Goal: Task Accomplishment & Management: Manage account settings

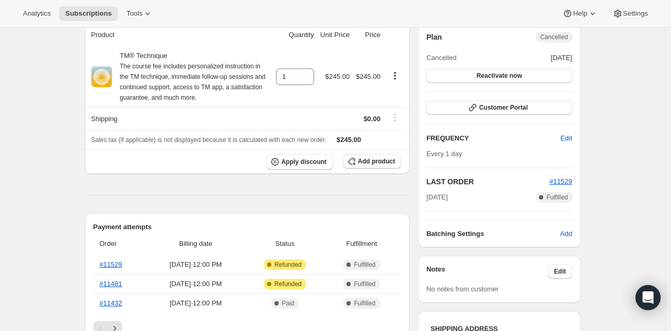
scroll to position [106, 0]
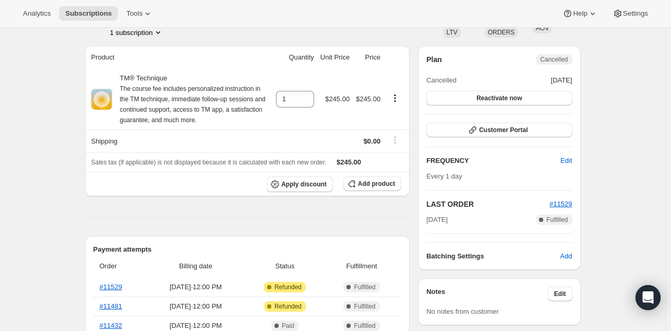
scroll to position [92, 0]
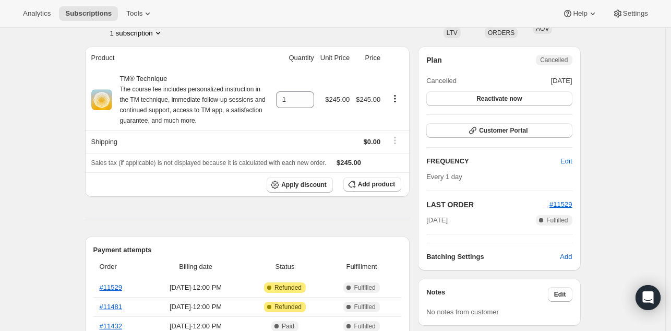
scroll to position [78, 0]
click at [568, 162] on span "Edit" at bounding box center [565, 161] width 11 height 10
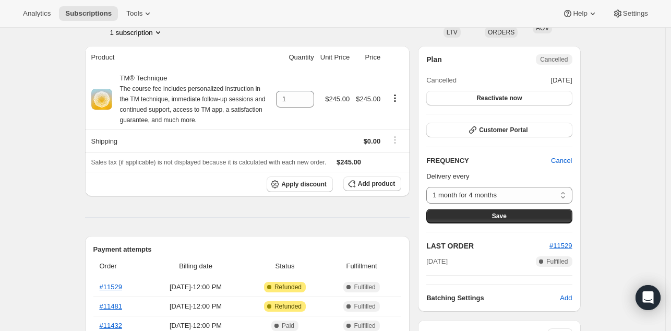
click at [548, 195] on select "1 month for 4 months Custom..." at bounding box center [499, 195] width 146 height 17
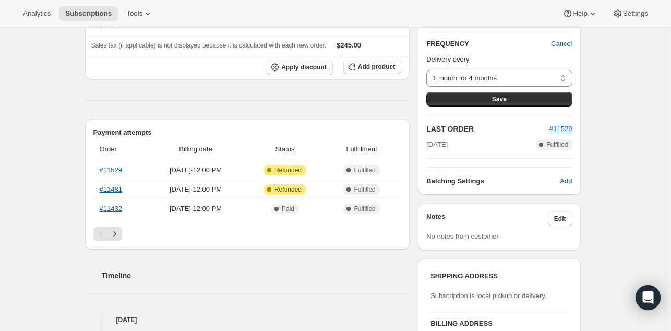
scroll to position [0, 0]
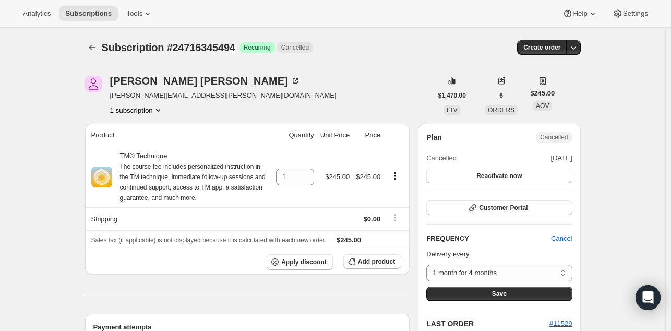
click at [98, 46] on icon "Subscriptions" at bounding box center [92, 47] width 10 height 10
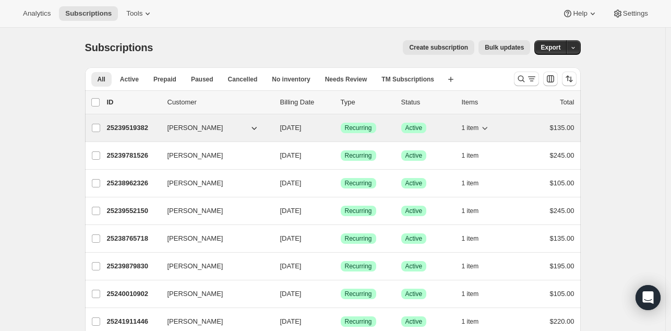
click at [134, 128] on p "25239519382" at bounding box center [133, 128] width 52 height 10
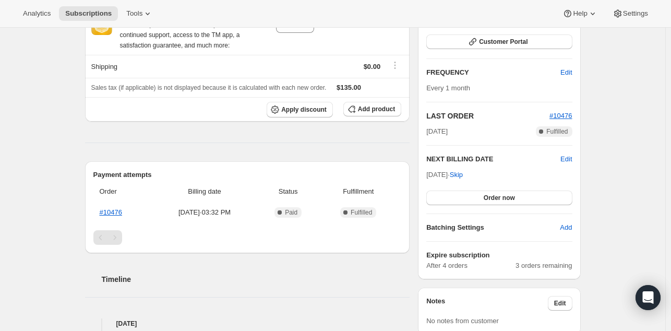
scroll to position [168, 0]
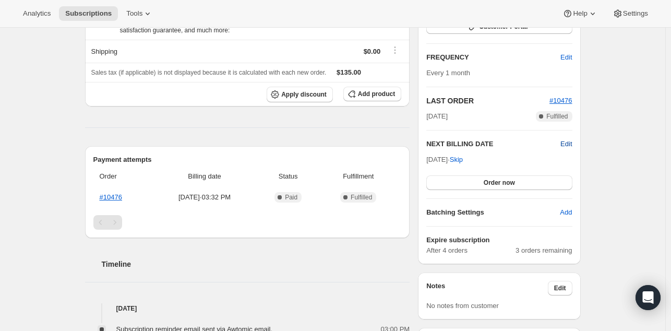
click at [569, 144] on span "Edit" at bounding box center [565, 144] width 11 height 10
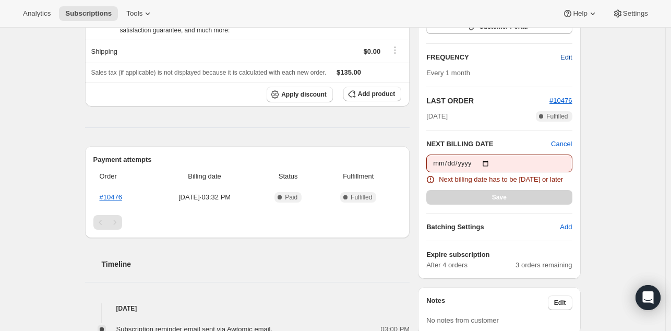
click at [567, 55] on span "Edit" at bounding box center [565, 57] width 11 height 10
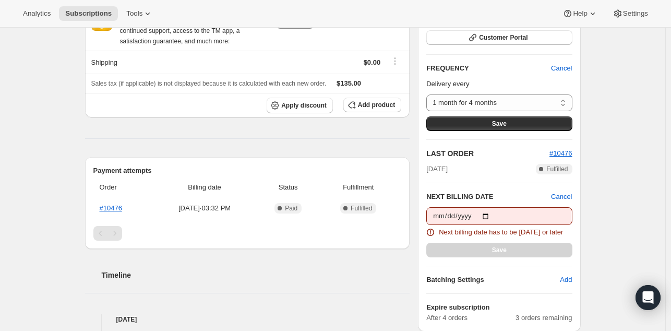
scroll to position [147, 0]
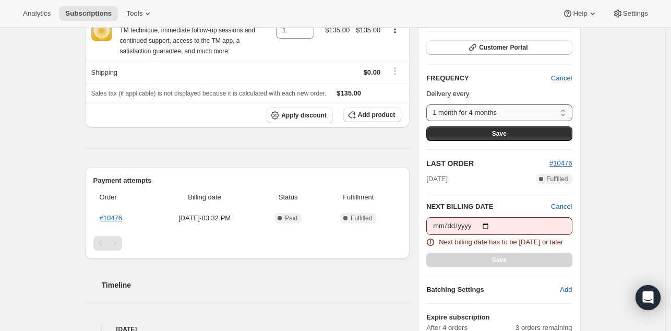
click at [563, 109] on select "1 month for 4 months Custom..." at bounding box center [499, 112] width 146 height 17
select select "custom"
click at [429, 104] on select "1 month for 4 months Custom..." at bounding box center [499, 112] width 146 height 17
select select "MONTH"
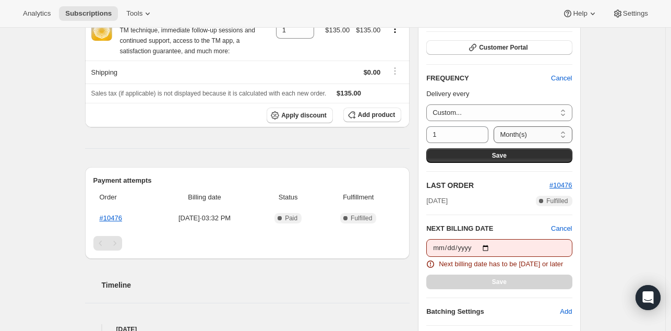
click at [532, 136] on select "Day(s) Week(s) Month(s) Year(s)" at bounding box center [533, 134] width 78 height 17
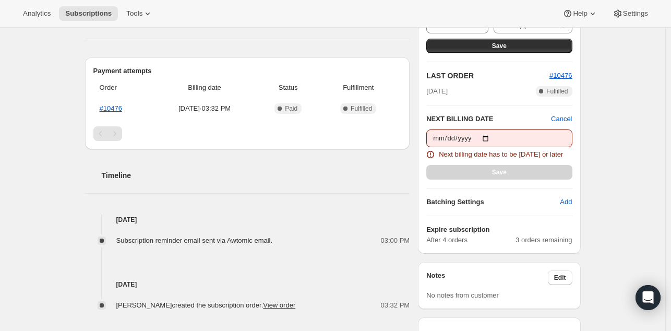
scroll to position [257, 0]
click at [601, 206] on div "Subscription #25239519382. This page is ready Subscription #25239519382 Success…" at bounding box center [332, 258] width 665 height 975
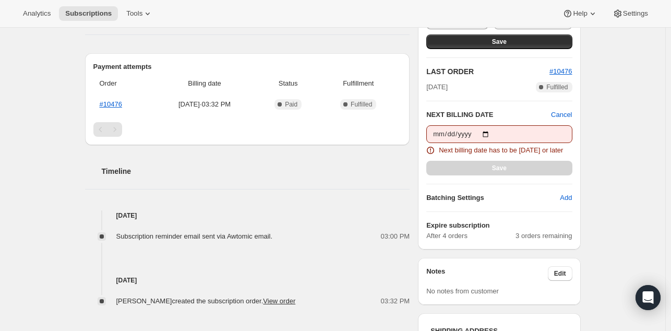
scroll to position [271, 0]
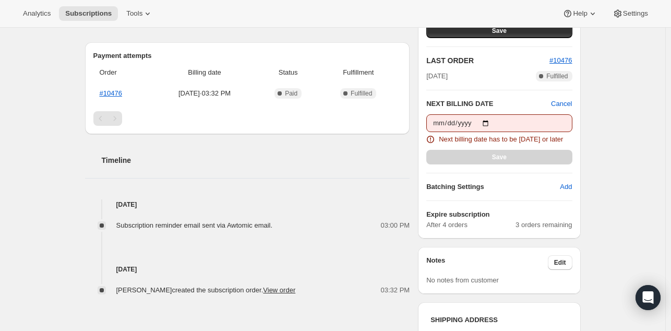
click at [38, 96] on div "Subscription #25239519382. This page is ready Subscription #25239519382 Success…" at bounding box center [332, 243] width 665 height 975
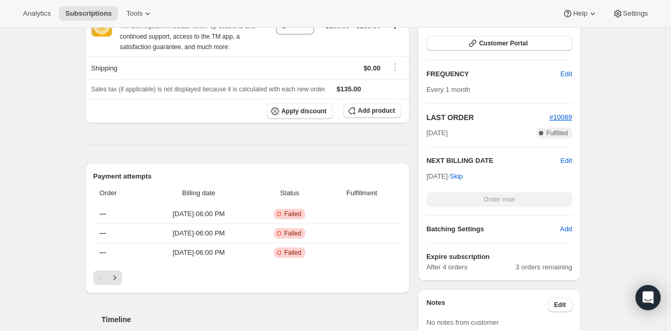
scroll to position [245, 0]
click at [114, 272] on icon "Next" at bounding box center [115, 277] width 10 height 10
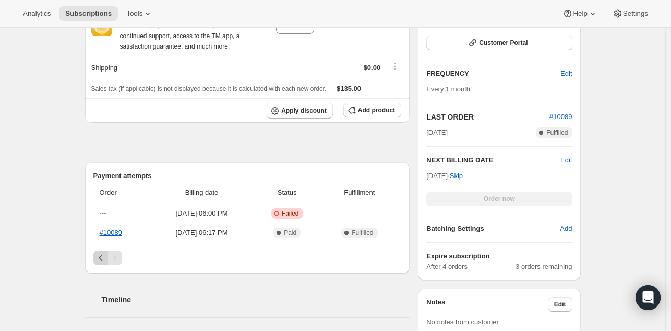
click at [102, 257] on icon "Previous" at bounding box center [100, 258] width 10 height 10
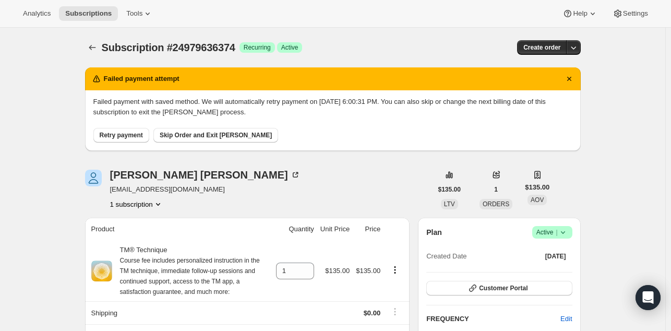
scroll to position [306, 0]
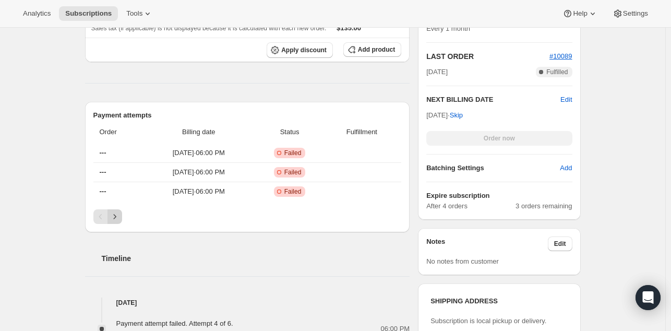
click at [120, 214] on icon "Next" at bounding box center [115, 216] width 10 height 10
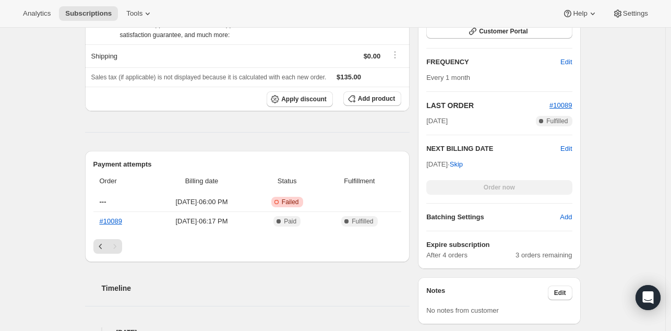
scroll to position [260, 0]
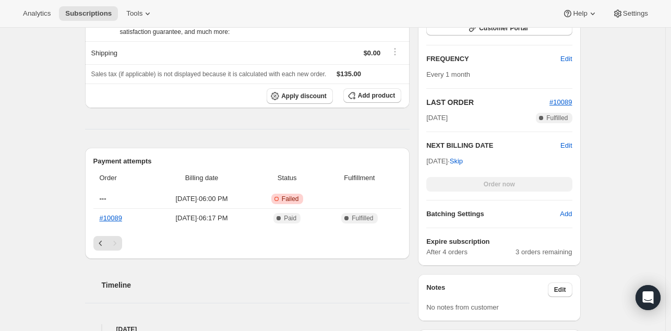
click at [607, 94] on div "Subscription #24979636374. This page is ready Subscription #24979636374 Success…" at bounding box center [332, 263] width 665 height 991
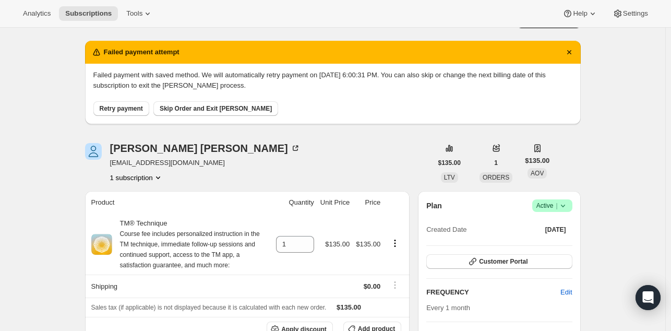
scroll to position [26, 0]
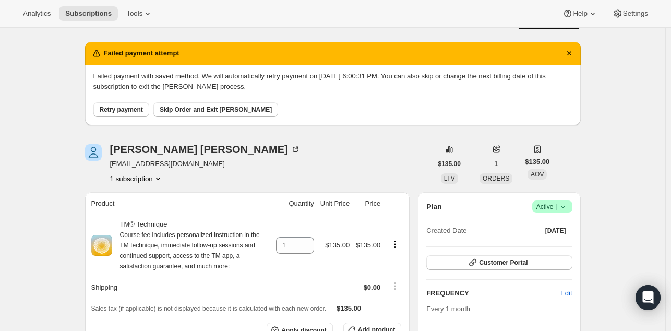
click at [291, 161] on div "Samantha Santos spotlesssamantha@icloud.com 1 subscription" at bounding box center [258, 164] width 347 height 40
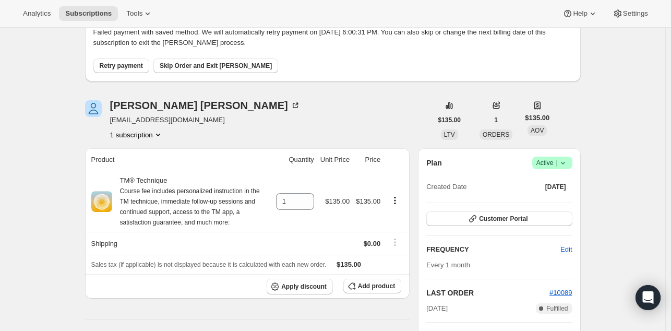
scroll to position [21, 0]
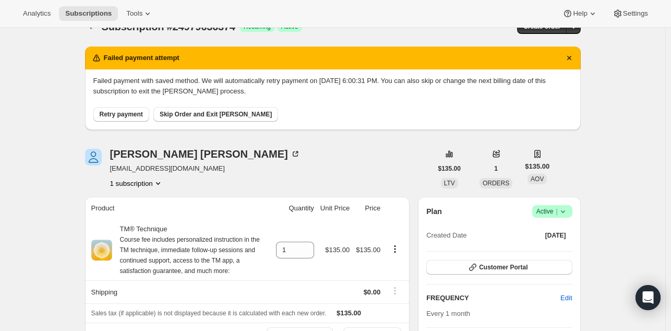
click at [259, 154] on div "Samantha Santos spotlesssamantha@icloud.com 1 subscription" at bounding box center [258, 169] width 347 height 40
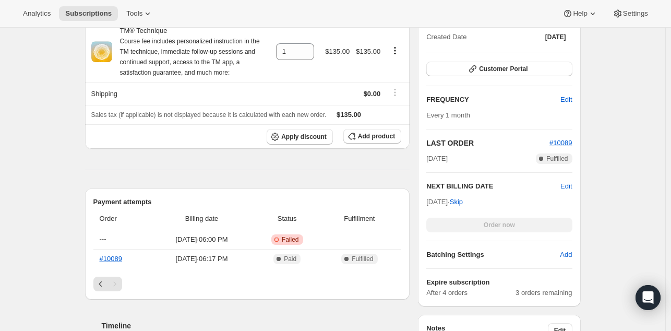
scroll to position [230, 0]
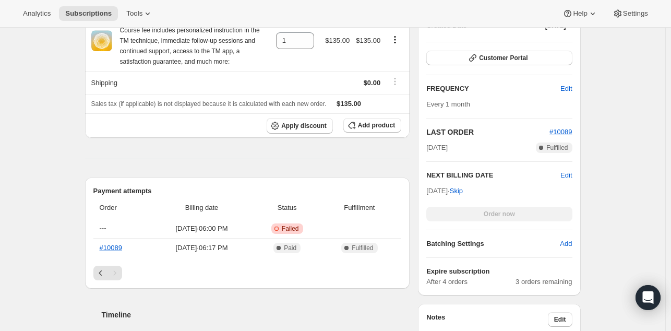
click at [606, 189] on div "Subscription #24979636374. This page is ready Subscription #24979636374 Success…" at bounding box center [332, 293] width 665 height 991
click at [599, 159] on div "Subscription #24979636374. This page is ready Subscription #24979636374 Success…" at bounding box center [332, 293] width 665 height 991
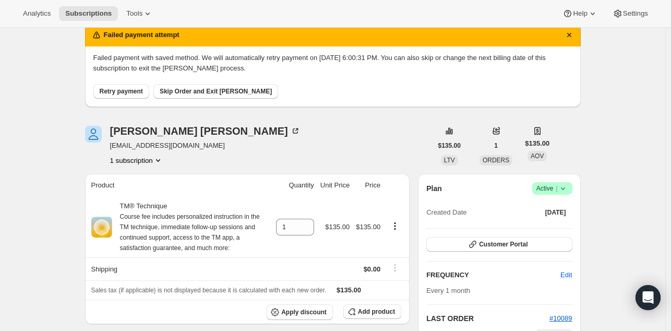
scroll to position [0, 0]
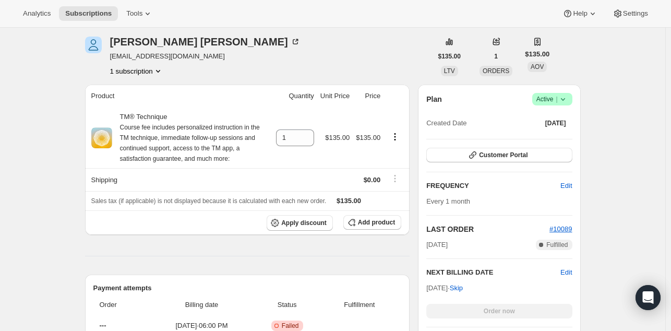
scroll to position [134, 0]
drag, startPoint x: 437, startPoint y: 272, endPoint x: 462, endPoint y: 271, distance: 24.5
click at [462, 271] on h2 "NEXT BILLING DATE" at bounding box center [493, 272] width 134 height 10
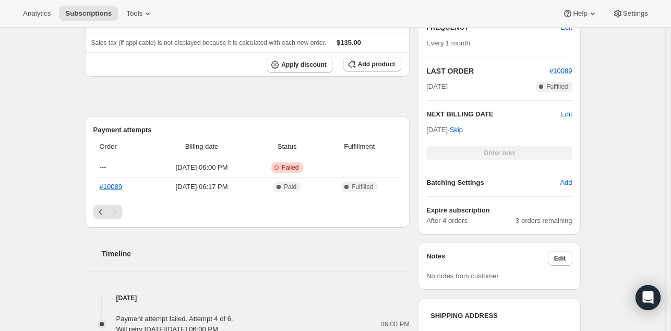
scroll to position [292, 0]
drag, startPoint x: 429, startPoint y: 126, endPoint x: 464, endPoint y: 126, distance: 35.0
click at [463, 126] on span "Oct 14, 2025 · Skip" at bounding box center [444, 129] width 37 height 8
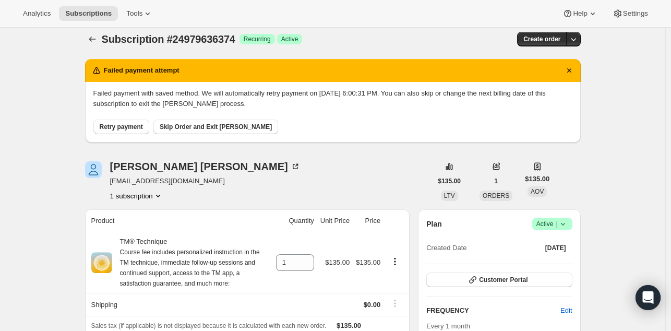
scroll to position [0, 0]
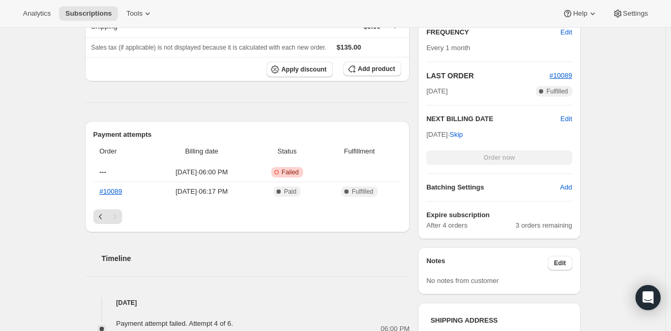
scroll to position [314, 0]
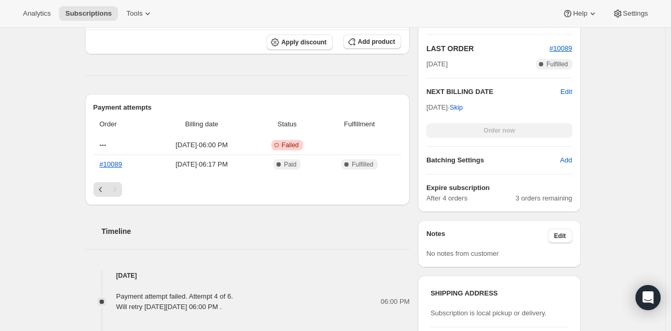
click at [604, 104] on div "Subscription #24979636374. This page is ready Subscription #24979636374 Success…" at bounding box center [332, 209] width 665 height 991
click at [385, 75] on hr at bounding box center [247, 75] width 325 height 1
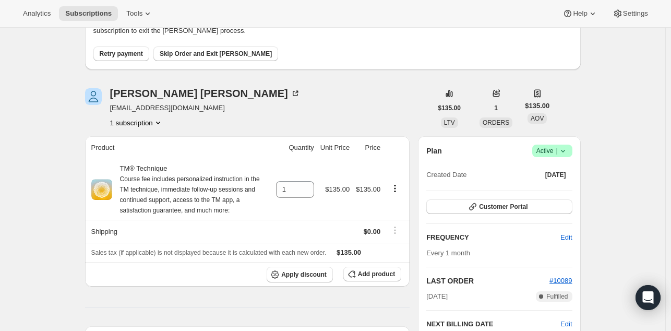
scroll to position [0, 0]
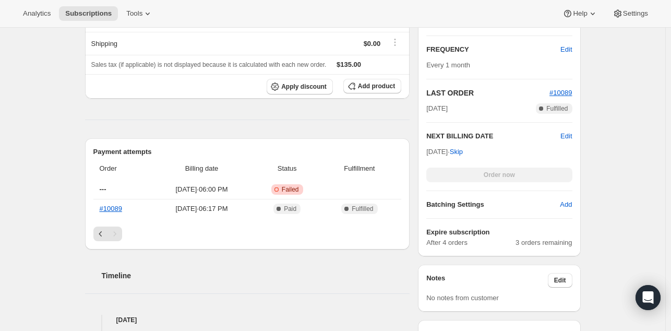
scroll to position [270, 0]
click at [604, 204] on div "Subscription #24979636374. This page is ready Subscription #24979636374 Success…" at bounding box center [332, 252] width 665 height 991
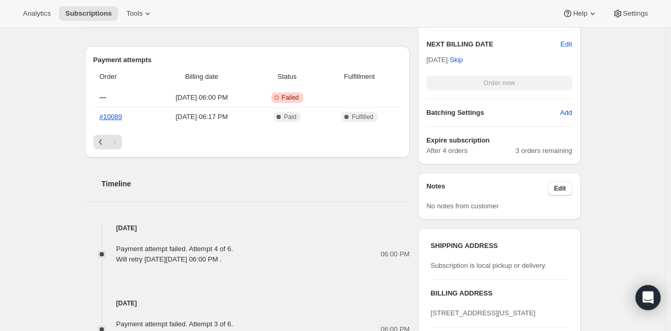
scroll to position [0, 0]
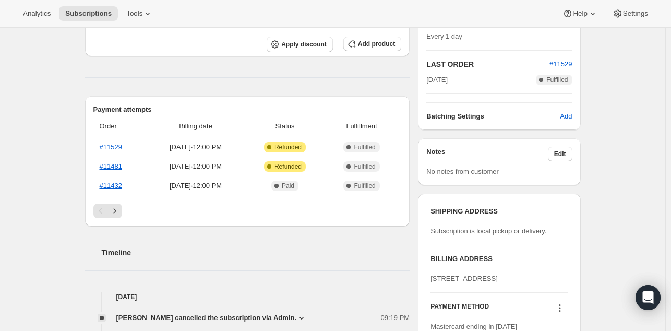
scroll to position [197, 0]
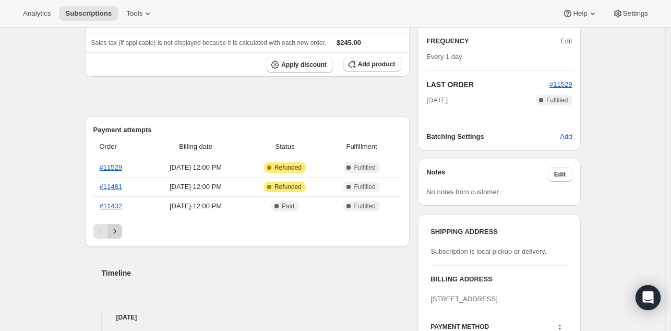
click at [120, 230] on icon "Next" at bounding box center [115, 231] width 10 height 10
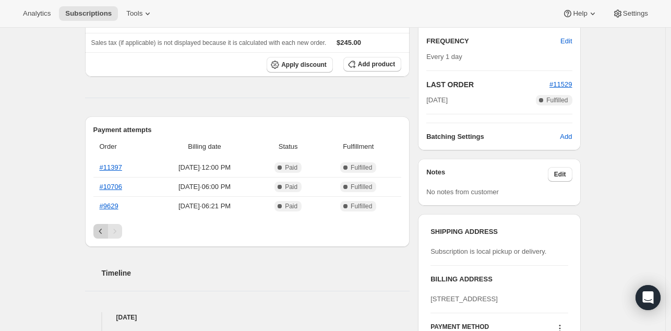
click at [103, 229] on icon "Previous" at bounding box center [100, 231] width 10 height 10
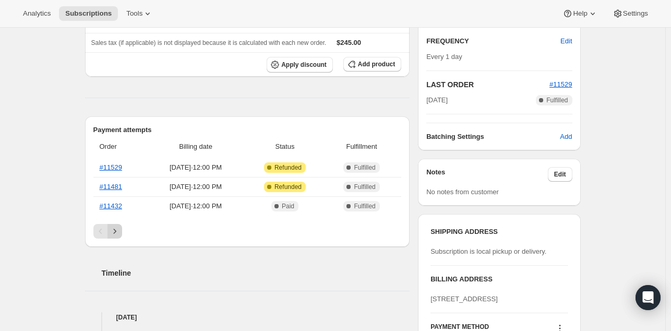
click at [115, 228] on icon "Next" at bounding box center [115, 231] width 10 height 10
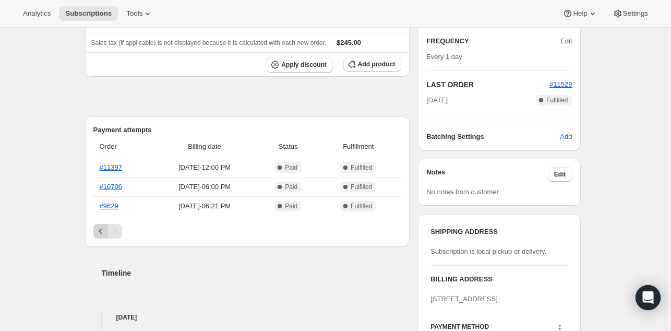
click at [101, 232] on icon "Previous" at bounding box center [100, 231] width 10 height 10
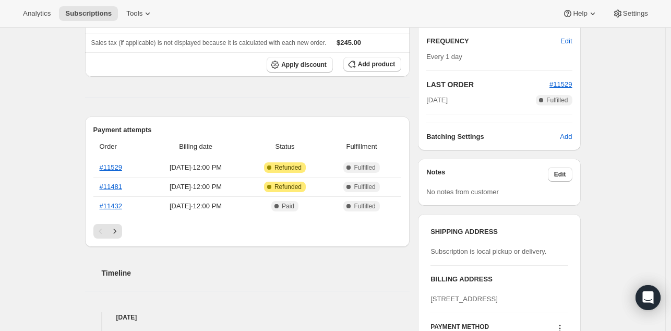
click at [616, 192] on div "Subscription #24716345494. This page is ready Subscription #24716345494 Success…" at bounding box center [332, 261] width 665 height 863
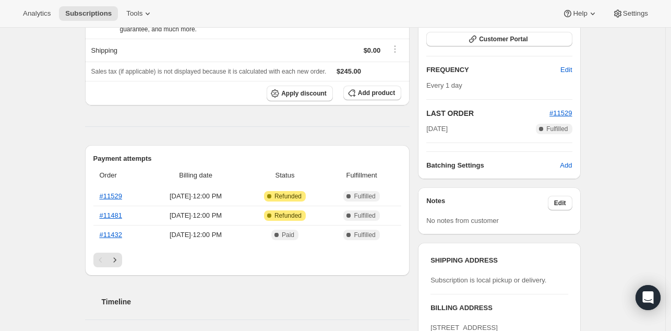
scroll to position [165, 0]
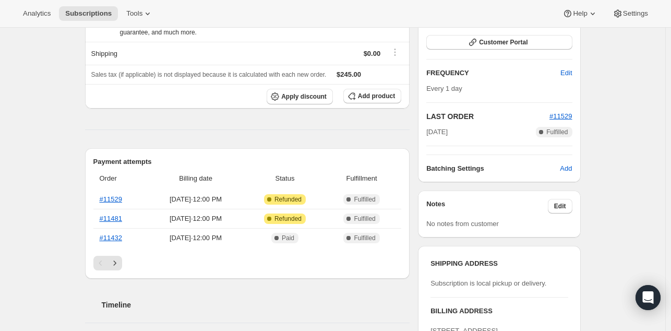
click at [617, 197] on div "Subscription #24716345494. This page is ready Subscription #24716345494 Success…" at bounding box center [332, 293] width 665 height 863
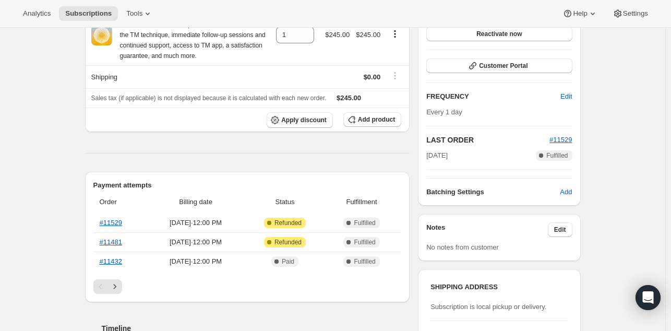
scroll to position [143, 0]
click at [616, 203] on div "Subscription #24716345494. This page is ready Subscription #24716345494 Success…" at bounding box center [332, 316] width 665 height 863
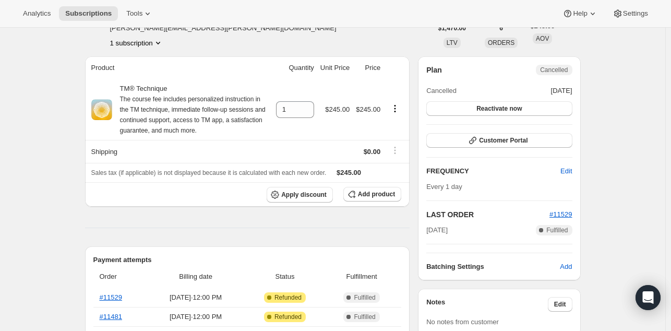
scroll to position [65, 0]
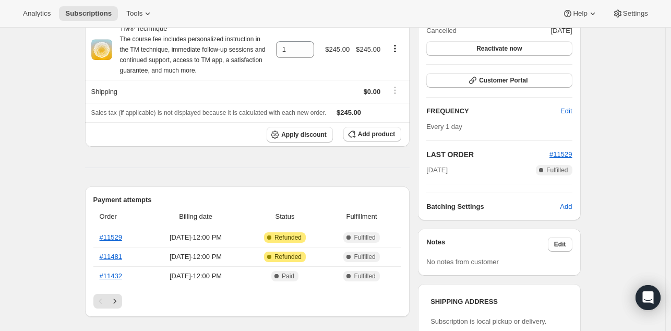
scroll to position [163, 0]
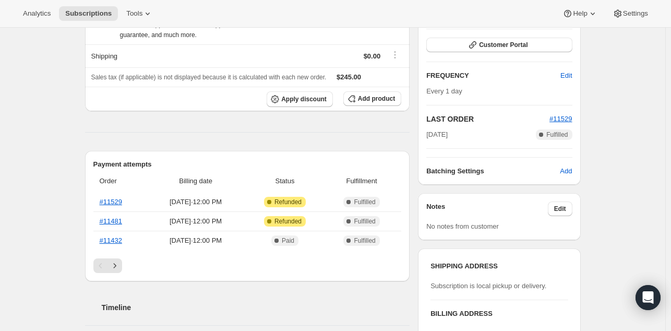
click at [61, 162] on div "Subscription #24716345494. This page is ready Subscription #24716345494 Success…" at bounding box center [332, 296] width 665 height 863
click at [615, 153] on div "Subscription #24716345494. This page is ready Subscription #24716345494 Success…" at bounding box center [332, 296] width 665 height 863
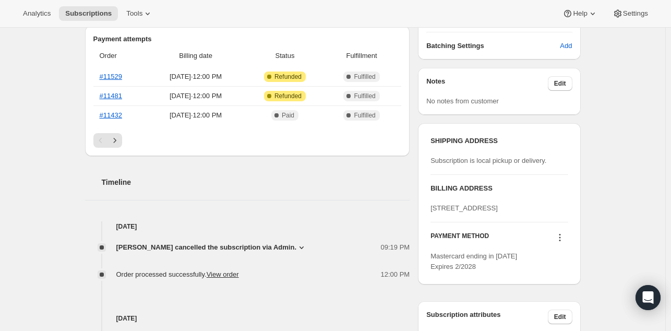
scroll to position [302, 0]
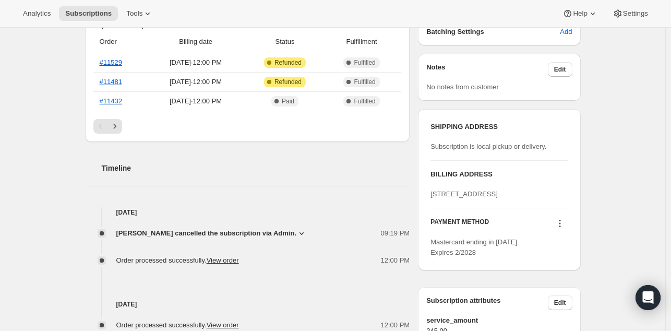
click at [623, 161] on div "Subscription #24716345494. This page is ready Subscription #24716345494 Success…" at bounding box center [332, 157] width 665 height 863
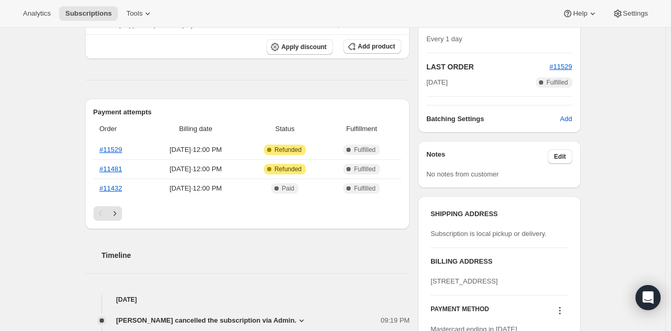
scroll to position [194, 0]
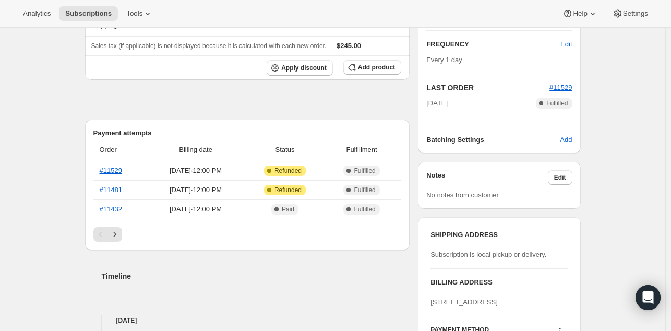
click at [608, 203] on div "Subscription #24716345494. This page is ready Subscription #24716345494 Success…" at bounding box center [332, 265] width 665 height 863
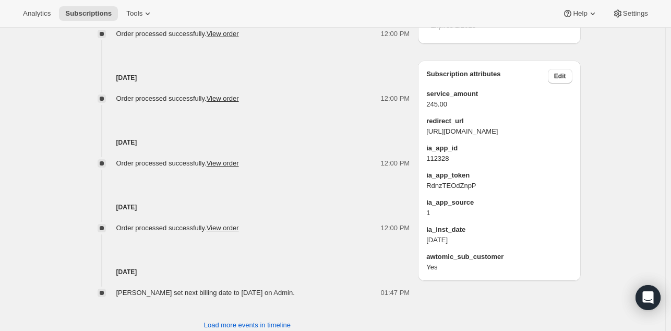
scroll to position [0, 0]
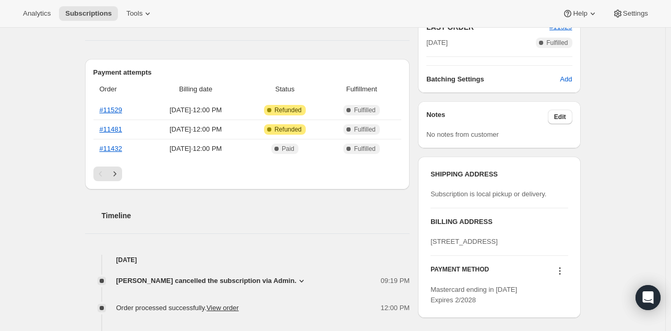
scroll to position [228, 0]
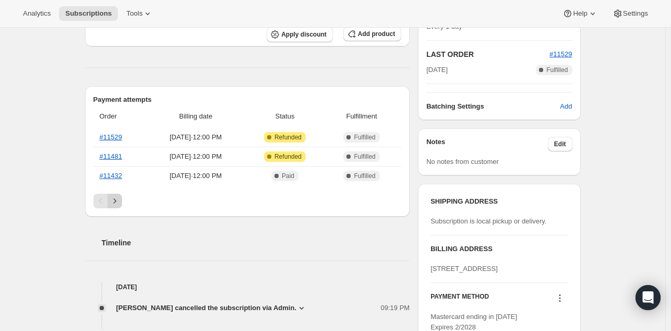
click at [120, 196] on icon "Next" at bounding box center [115, 201] width 10 height 10
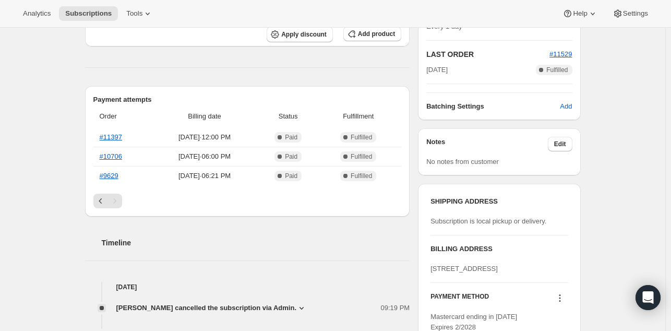
click at [605, 222] on div "Subscription #24716345494. This page is ready Subscription #24716345494 Success…" at bounding box center [332, 231] width 665 height 863
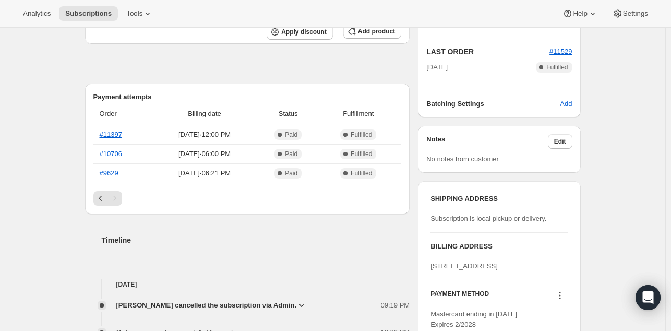
scroll to position [195, 0]
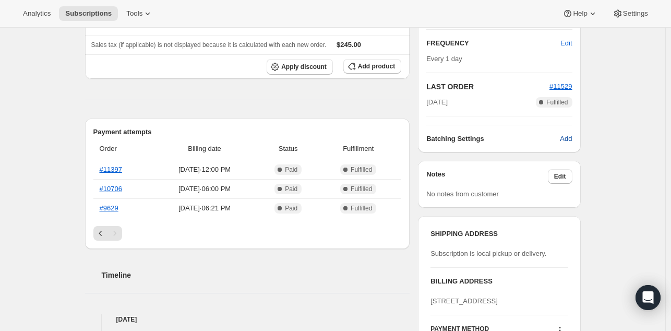
click at [570, 135] on span "Add" at bounding box center [566, 139] width 12 height 10
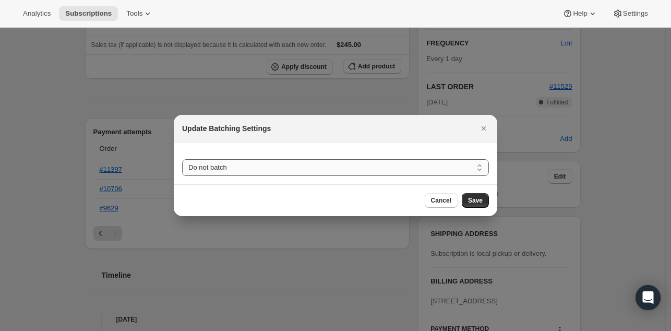
click at [387, 166] on select "Do not batch Weekly Monthly Yearly" at bounding box center [335, 167] width 307 height 17
click at [485, 129] on icon "Close" at bounding box center [484, 128] width 10 height 10
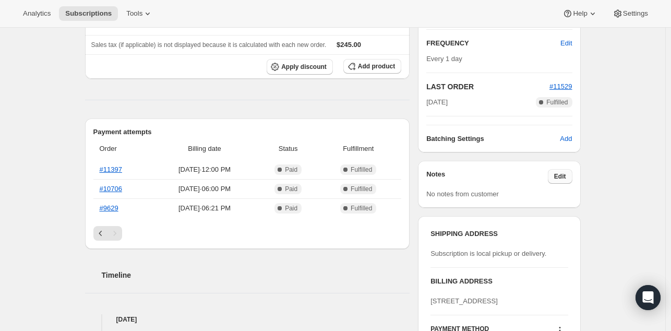
click at [570, 172] on button "Edit" at bounding box center [560, 176] width 25 height 15
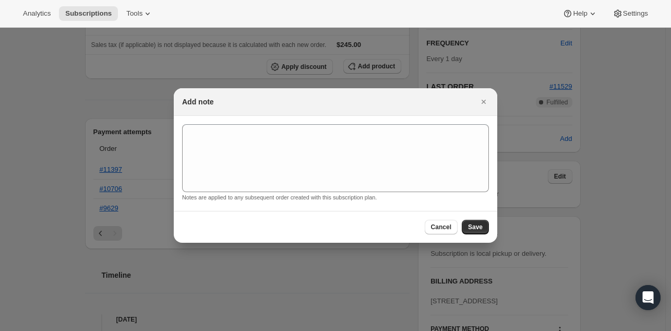
scroll to position [0, 0]
click at [605, 172] on div at bounding box center [335, 165] width 671 height 331
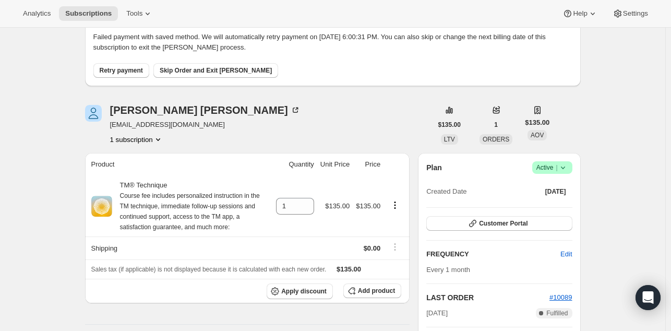
scroll to position [67, 0]
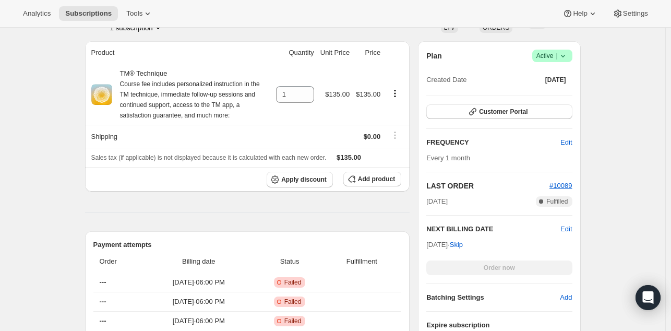
scroll to position [174, 0]
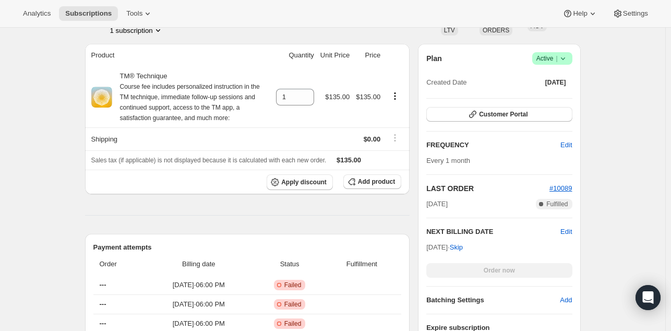
click at [568, 61] on icon at bounding box center [563, 58] width 10 height 10
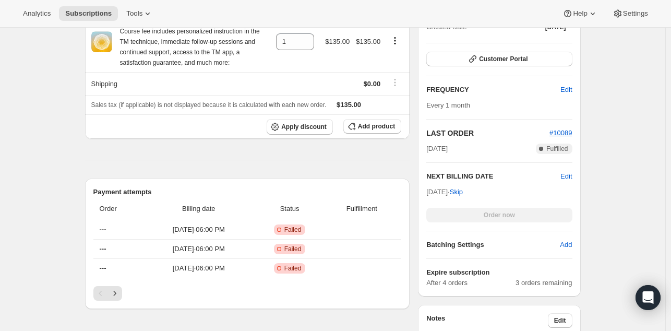
scroll to position [232, 0]
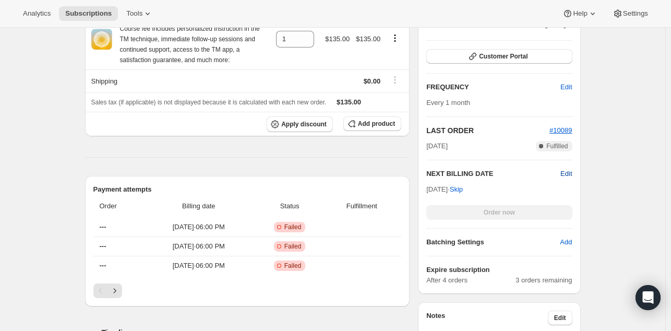
click at [571, 173] on span "Edit" at bounding box center [565, 174] width 11 height 10
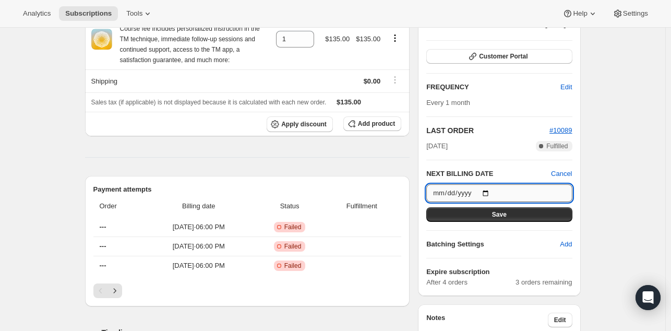
click at [493, 194] on input "2025-10-14" at bounding box center [499, 193] width 146 height 18
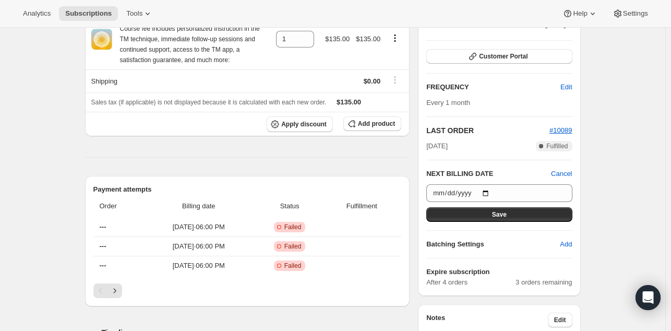
click at [602, 176] on div "Subscription #24979636374. This page is ready Subscription #24979636374 Success…" at bounding box center [332, 292] width 665 height 993
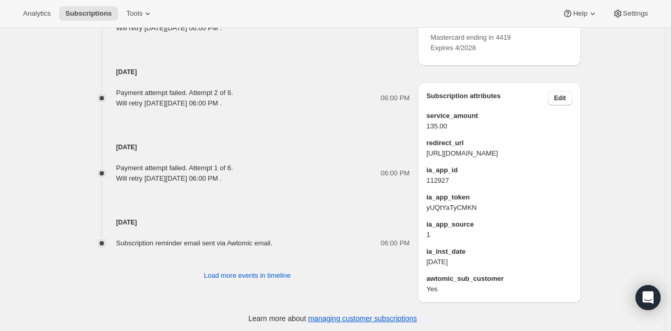
scroll to position [689, 0]
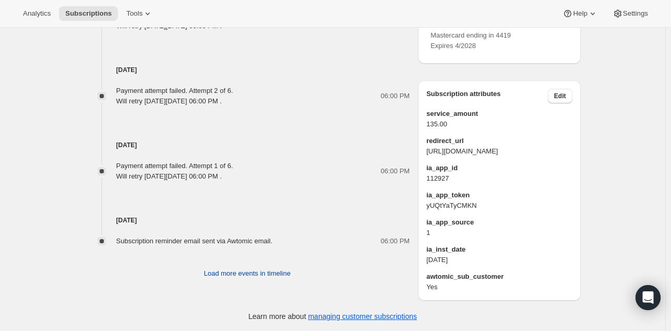
click at [268, 273] on span "Load more events in timeline" at bounding box center [247, 273] width 87 height 10
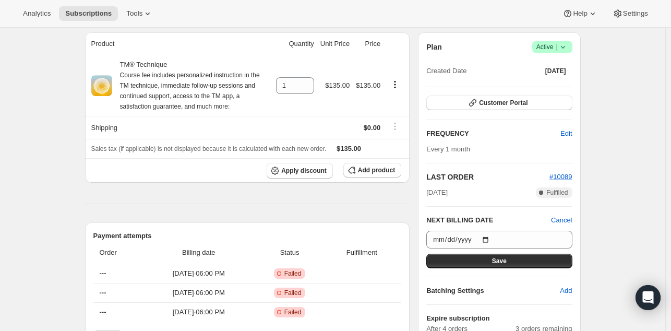
scroll to position [297, 0]
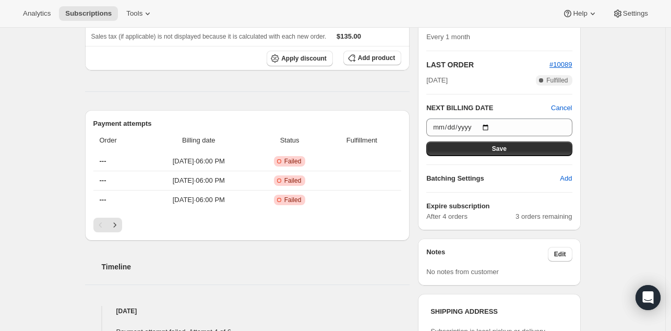
click at [600, 166] on div "Subscription #24979636374. This page is ready Subscription #24979636374 Success…" at bounding box center [332, 232] width 665 height 1004
click at [118, 222] on icon "Next" at bounding box center [115, 225] width 10 height 10
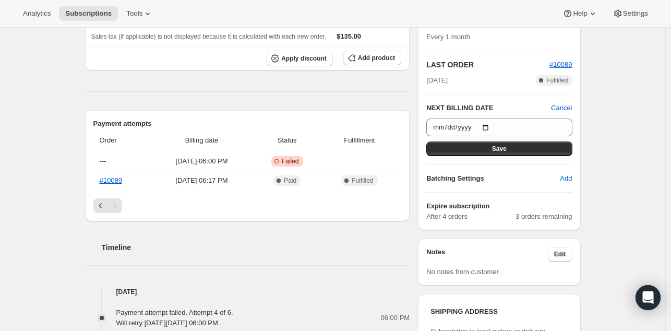
click at [188, 229] on div "Timeline" at bounding box center [247, 236] width 325 height 31
click at [162, 224] on div "Timeline" at bounding box center [247, 236] width 325 height 31
click at [104, 207] on icon "Previous" at bounding box center [100, 205] width 10 height 10
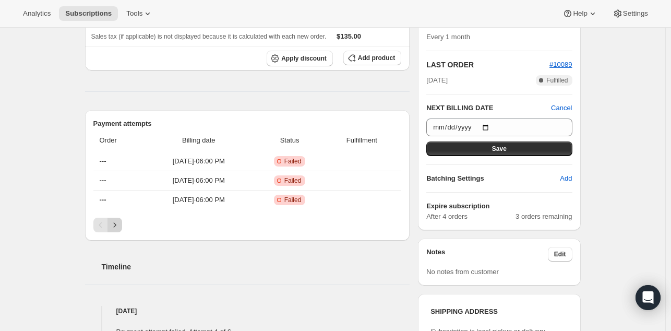
click at [117, 223] on icon "Next" at bounding box center [115, 225] width 10 height 10
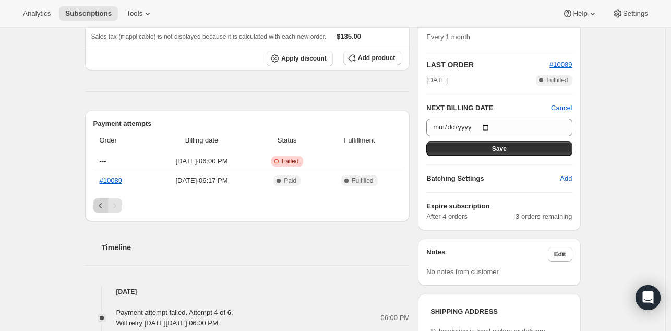
click at [100, 206] on icon "Previous" at bounding box center [100, 205] width 10 height 10
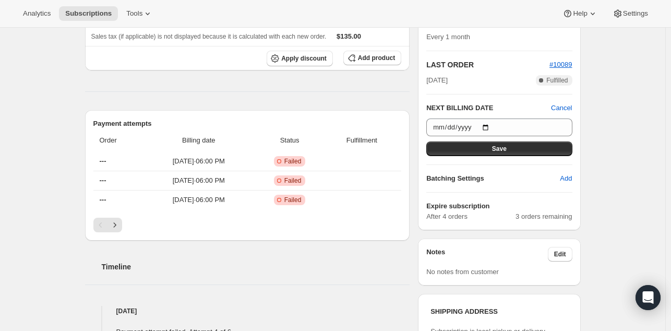
click at [103, 223] on div "Pagination" at bounding box center [100, 225] width 15 height 15
click at [612, 155] on div "Subscription #24979636374. This page is ready Subscription #24979636374 Success…" at bounding box center [332, 232] width 665 height 1004
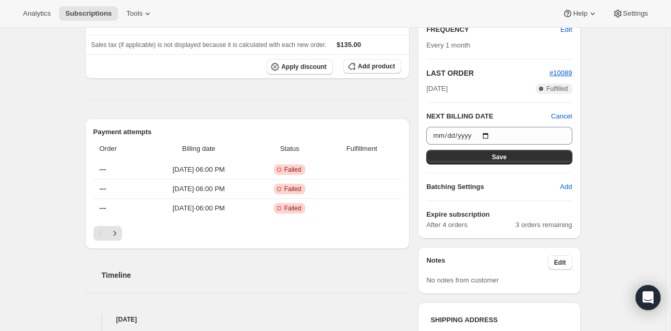
scroll to position [293, 0]
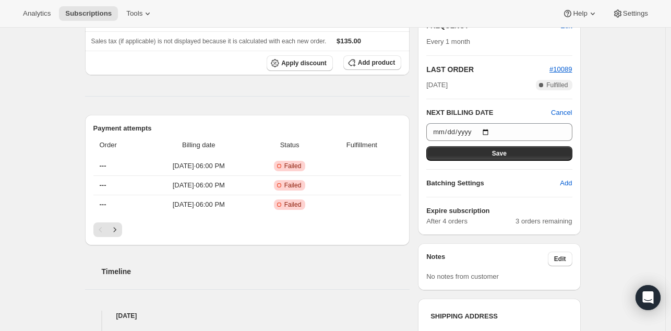
click at [612, 155] on div "Subscription #24979636374. This page is ready Subscription #24979636374 Success…" at bounding box center [332, 237] width 665 height 1004
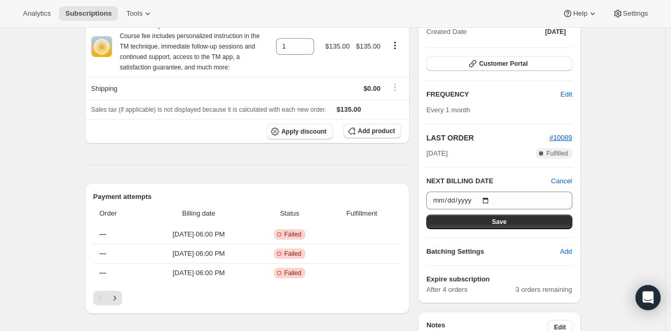
scroll to position [224, 0]
click at [619, 164] on div "Subscription #24979636374. This page is ready Subscription #24979636374 Success…" at bounding box center [332, 306] width 665 height 1004
click at [120, 294] on icon "Next" at bounding box center [115, 298] width 10 height 10
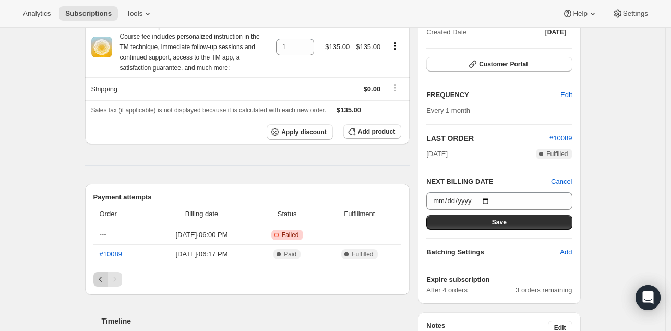
click at [102, 278] on icon "Previous" at bounding box center [100, 279] width 10 height 10
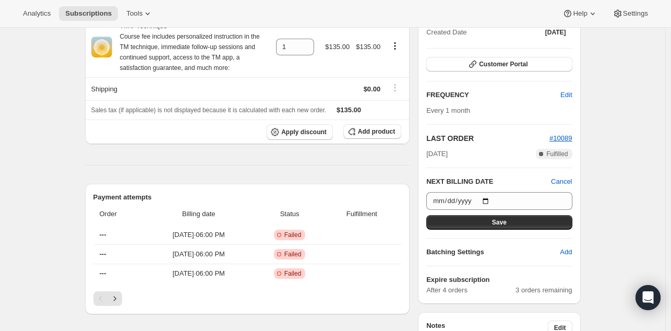
click at [628, 220] on div "Subscription #24979636374. This page is ready Subscription #24979636374 Success…" at bounding box center [332, 306] width 665 height 1004
click at [120, 296] on icon "Next" at bounding box center [115, 298] width 10 height 10
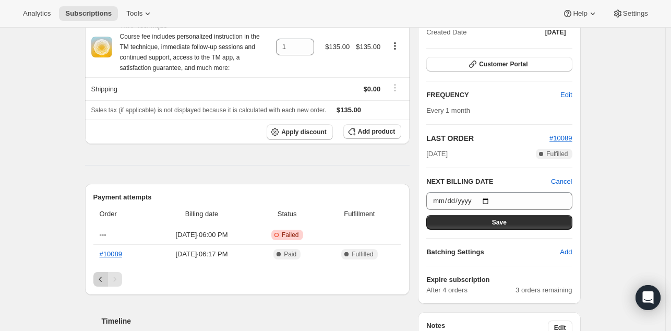
click at [101, 278] on icon "Previous" at bounding box center [100, 279] width 10 height 10
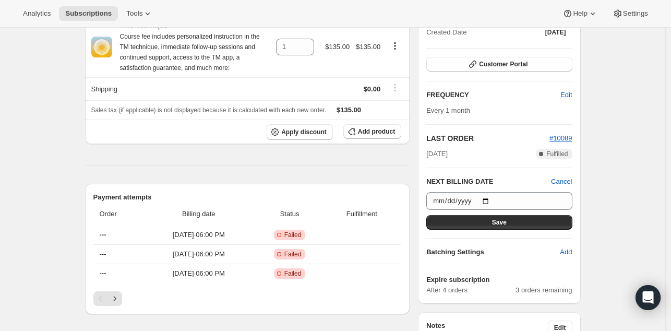
click at [629, 179] on div "Subscription #24979636374. This page is ready Subscription #24979636374 Success…" at bounding box center [332, 306] width 665 height 1004
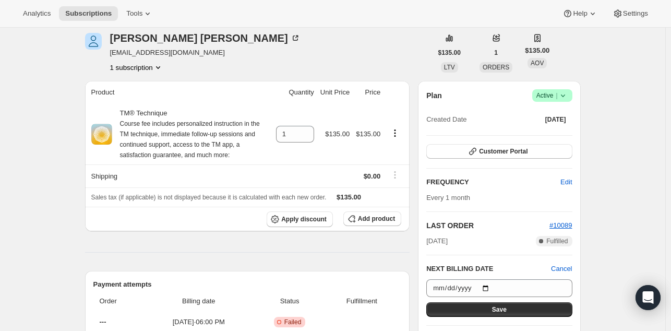
scroll to position [151, 0]
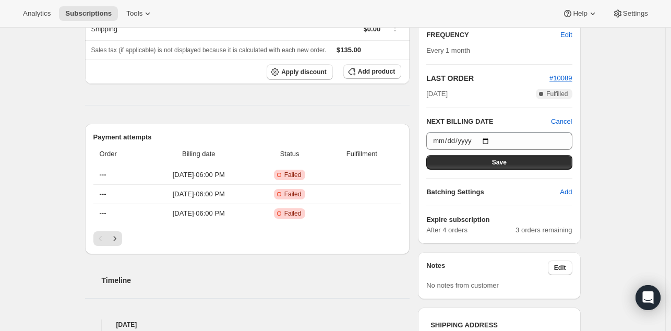
scroll to position [0, 0]
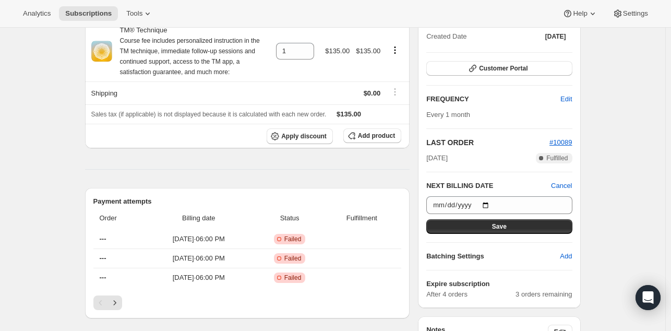
scroll to position [233, 0]
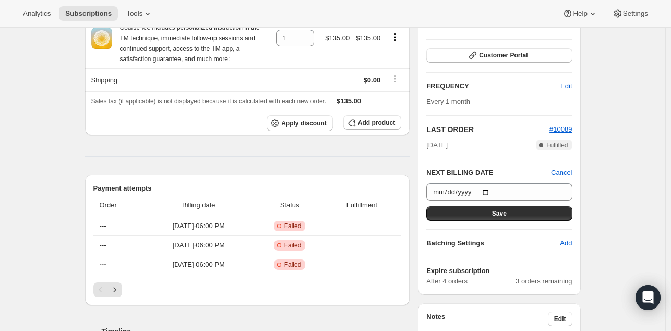
click at [627, 207] on div "Subscription #24979636374. This page is ready Subscription #24979636374 Success…" at bounding box center [332, 297] width 665 height 1004
click at [593, 229] on div "Subscription #24979636374. This page is ready Subscription #24979636374 Success…" at bounding box center [333, 297] width 521 height 1004
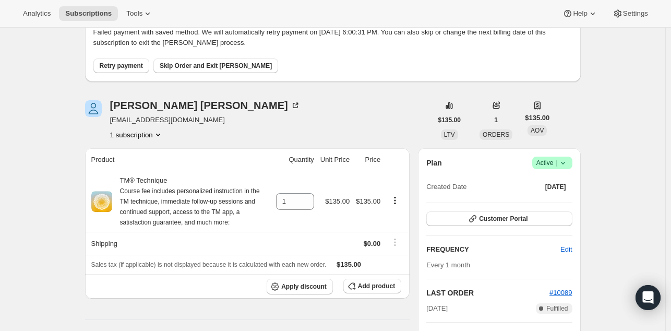
scroll to position [69, 0]
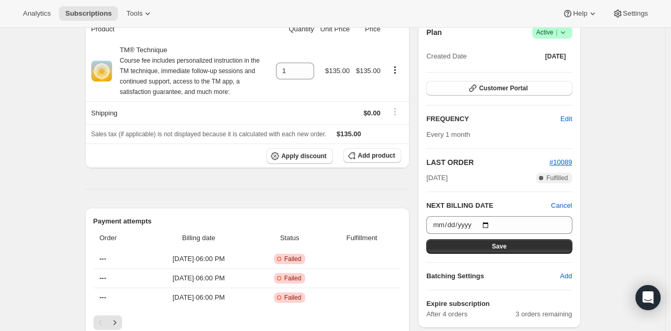
scroll to position [201, 0]
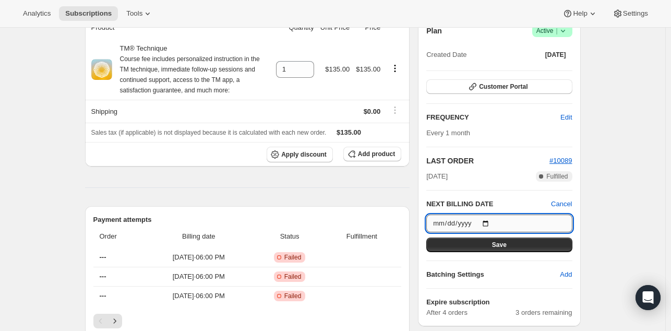
click at [532, 220] on input "2025-10-14" at bounding box center [499, 223] width 146 height 18
click at [492, 222] on input "2025-10-14" at bounding box center [499, 223] width 146 height 18
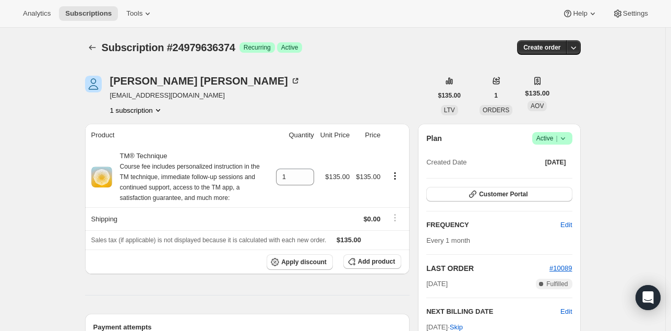
click at [91, 44] on icon "Subscriptions" at bounding box center [92, 47] width 10 height 10
